Goal: Transaction & Acquisition: Purchase product/service

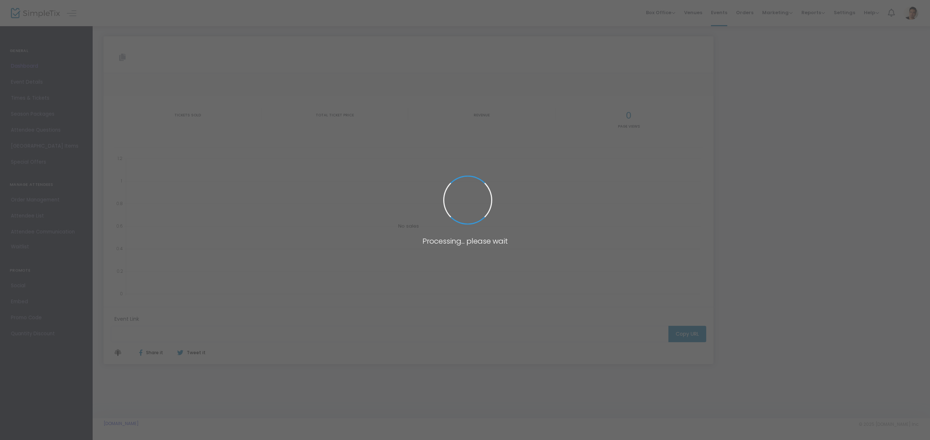
type input "[URL][DOMAIN_NAME][PERSON_NAME]"
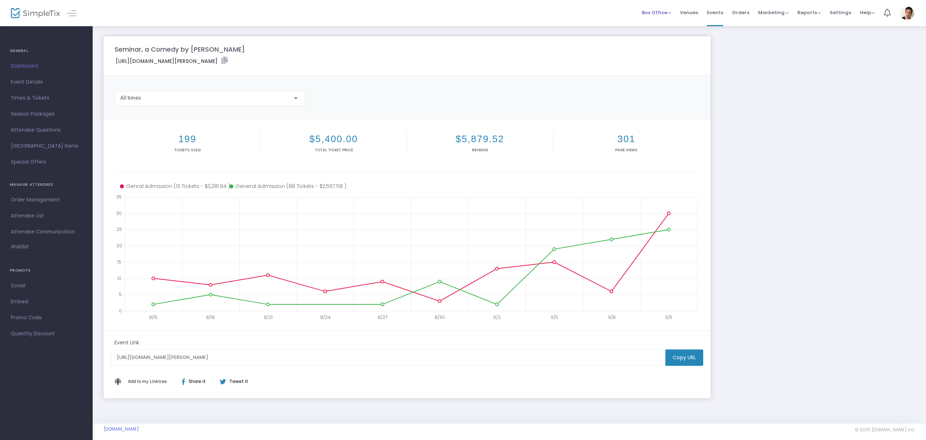
click at [657, 17] on span "Box Office Sell Tickets Bookings Sell Season Pass" at bounding box center [656, 12] width 29 height 19
click at [658, 13] on span "Box Office" at bounding box center [656, 12] width 29 height 7
click at [667, 24] on li "Sell Tickets" at bounding box center [668, 24] width 52 height 14
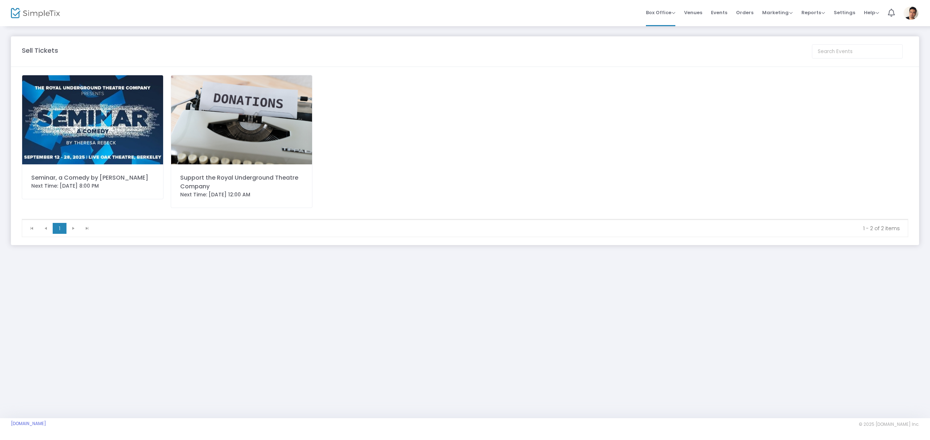
click at [107, 176] on div "Seminar, a Comedy by [PERSON_NAME]" at bounding box center [92, 177] width 123 height 9
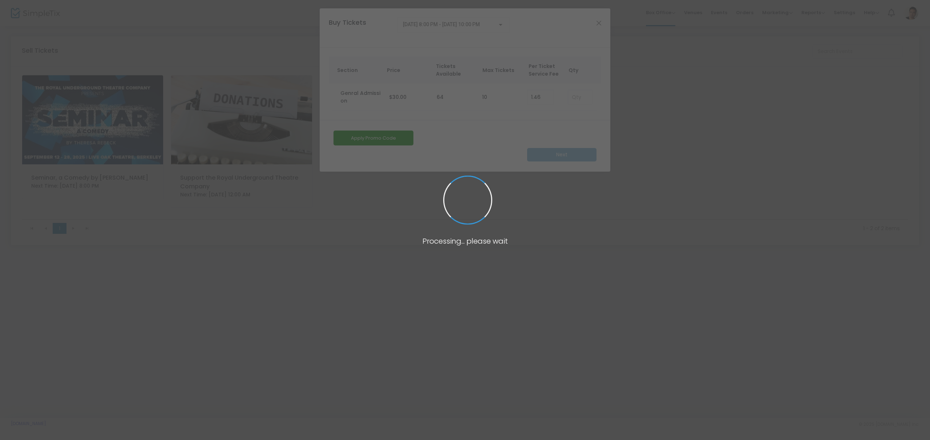
click at [599, 24] on span at bounding box center [465, 220] width 930 height 440
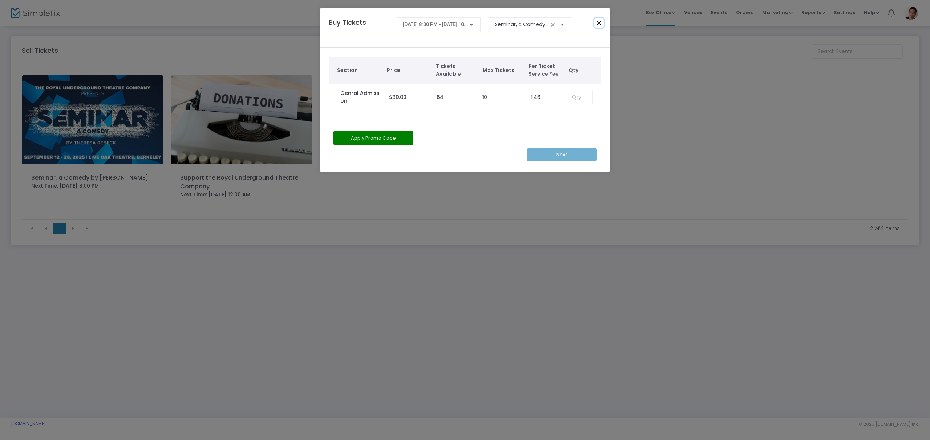
click at [599, 24] on button "Close" at bounding box center [599, 22] width 9 height 9
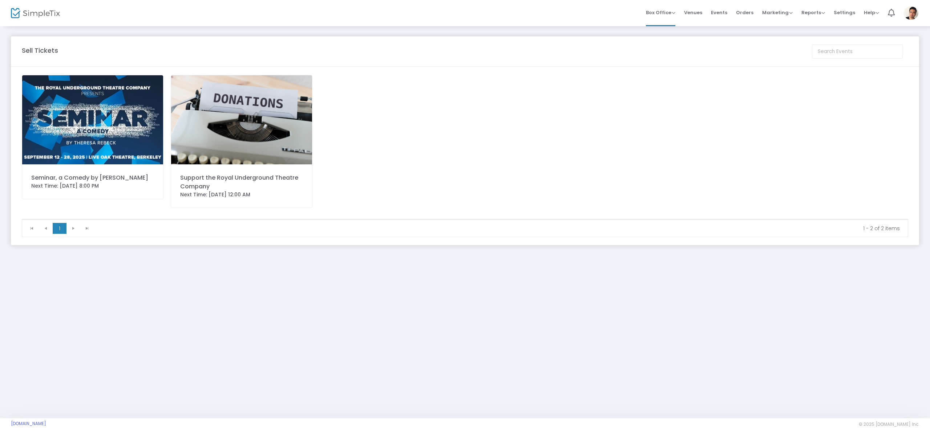
click at [748, 13] on span "Orders" at bounding box center [744, 12] width 17 height 19
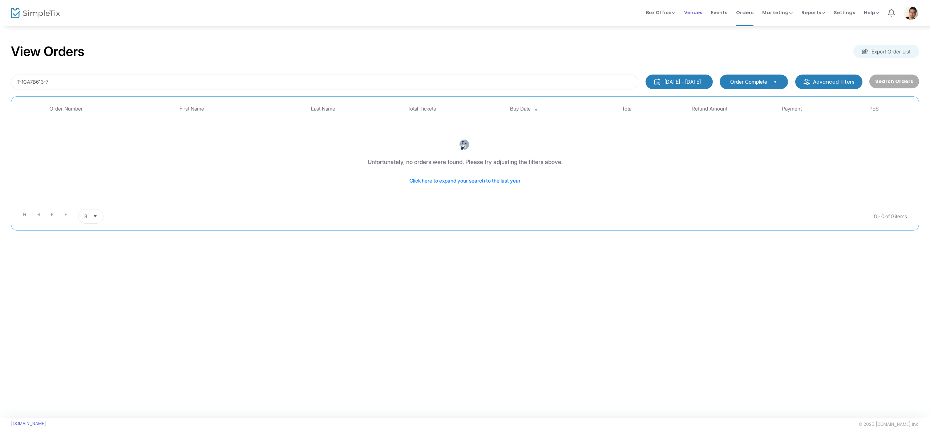
click at [699, 15] on span "Venues" at bounding box center [693, 12] width 18 height 19
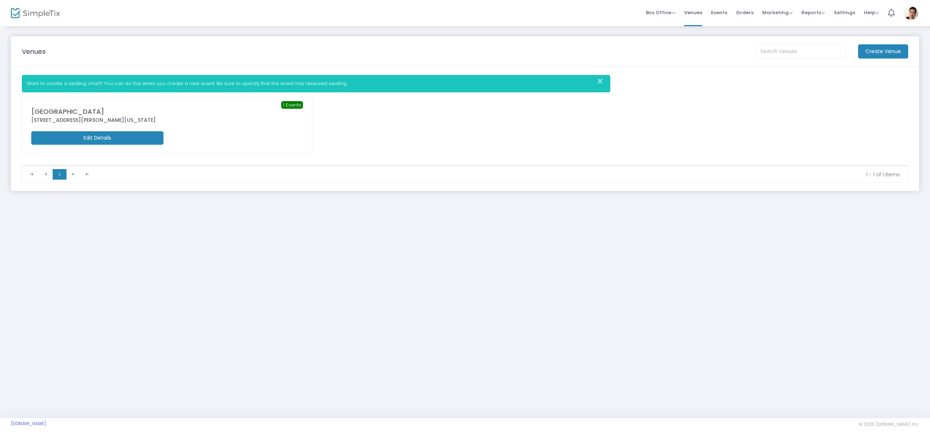
click at [750, 15] on span "Orders" at bounding box center [744, 12] width 17 height 19
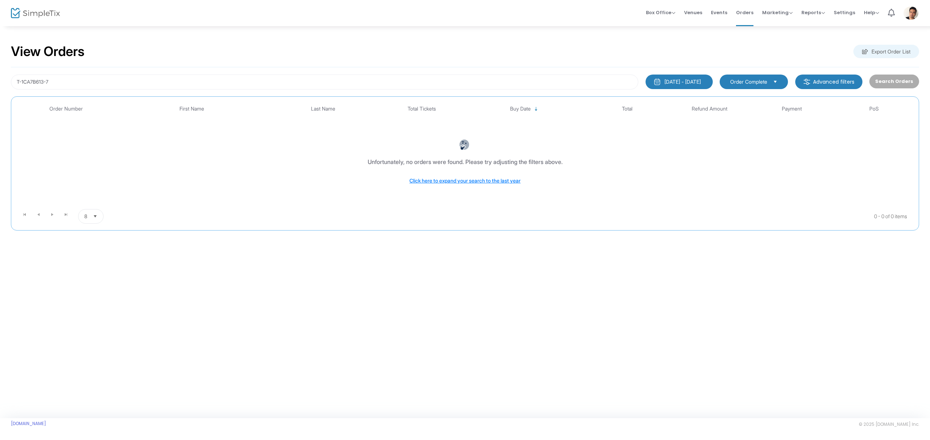
click at [15, 17] on img at bounding box center [35, 13] width 49 height 11
